Goal: Check status: Check status

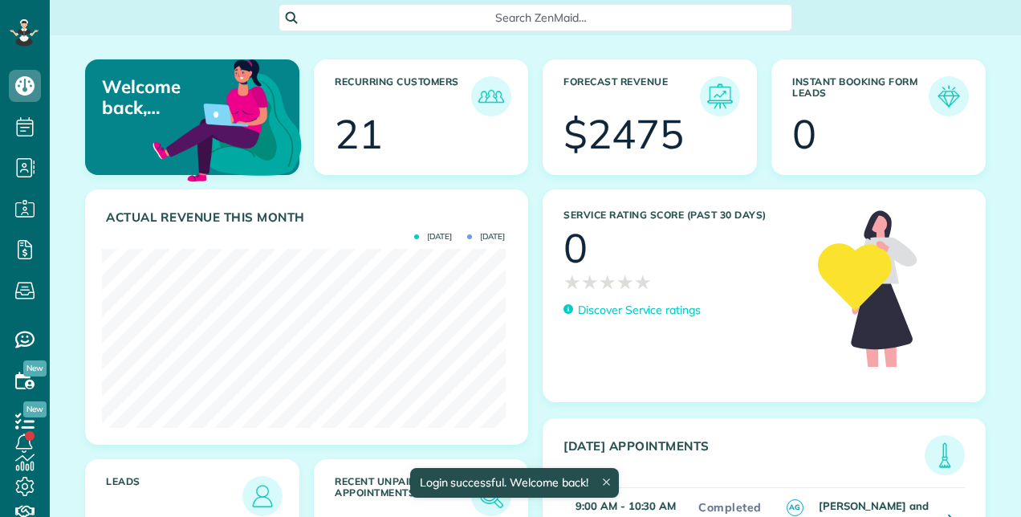
scroll to position [802673, 802448]
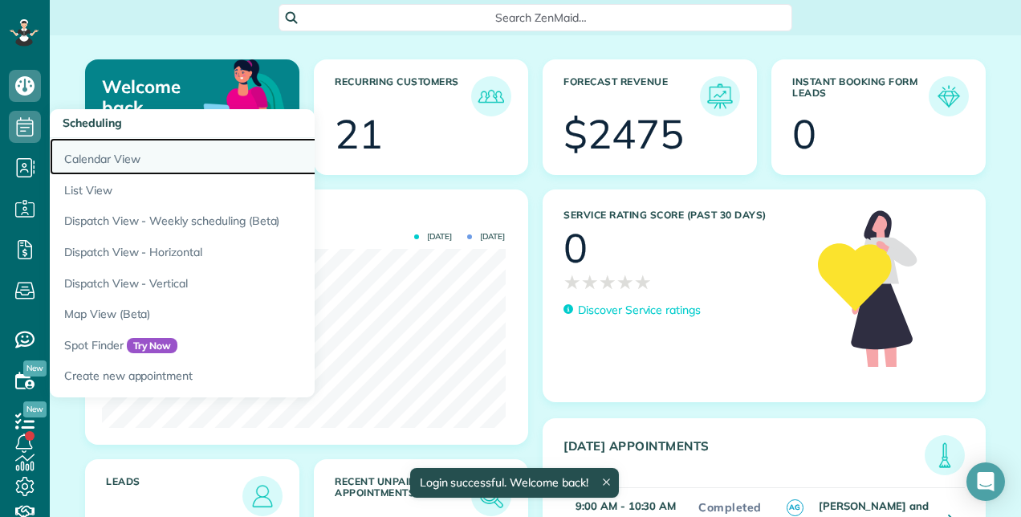
click at [118, 159] on link "Calendar View" at bounding box center [250, 156] width 401 height 37
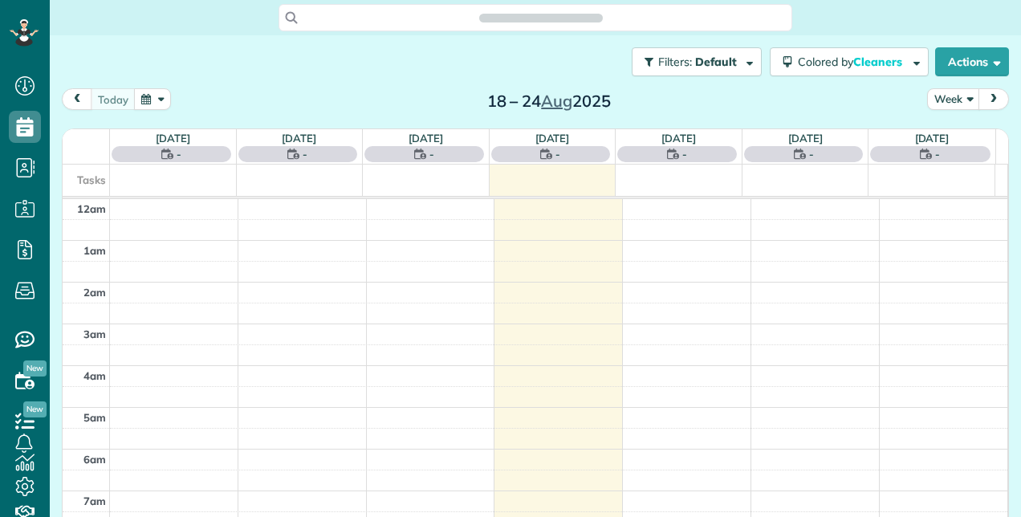
scroll to position [290, 0]
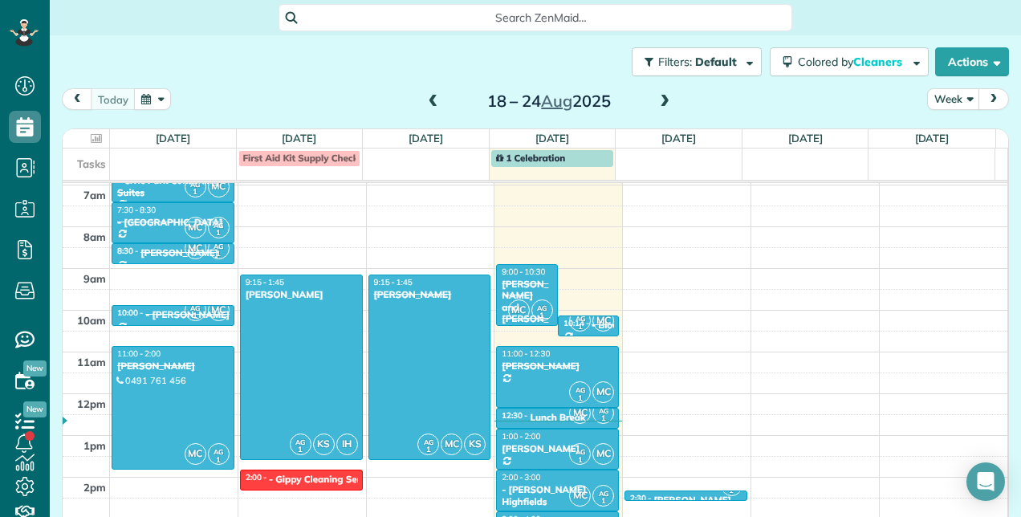
click at [503, 153] on span "1 Celebration" at bounding box center [531, 158] width 70 height 12
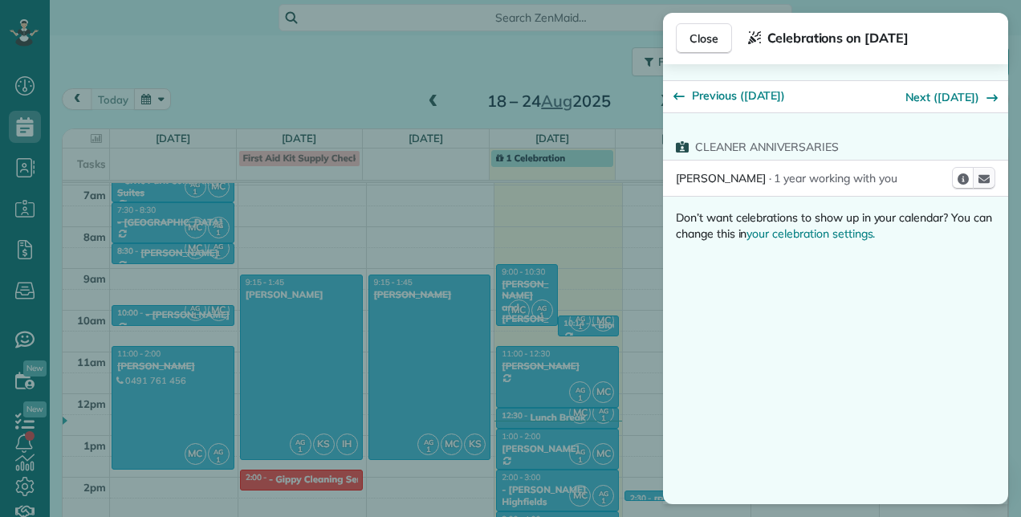
click at [987, 175] on icon at bounding box center [984, 179] width 11 height 9
click at [988, 179] on icon at bounding box center [984, 179] width 11 height 9
click at [922, 249] on div "Previous ([DATE]) Next ([DATE]) Cleaner Anniversaries [PERSON_NAME] S · 1 year …" at bounding box center [835, 284] width 345 height 440
click at [780, 350] on div "Previous ([DATE]) Next ([DATE]) Cleaner Anniversaries [PERSON_NAME] S · 1 year …" at bounding box center [835, 284] width 345 height 440
